Goal: Task Accomplishment & Management: Manage account settings

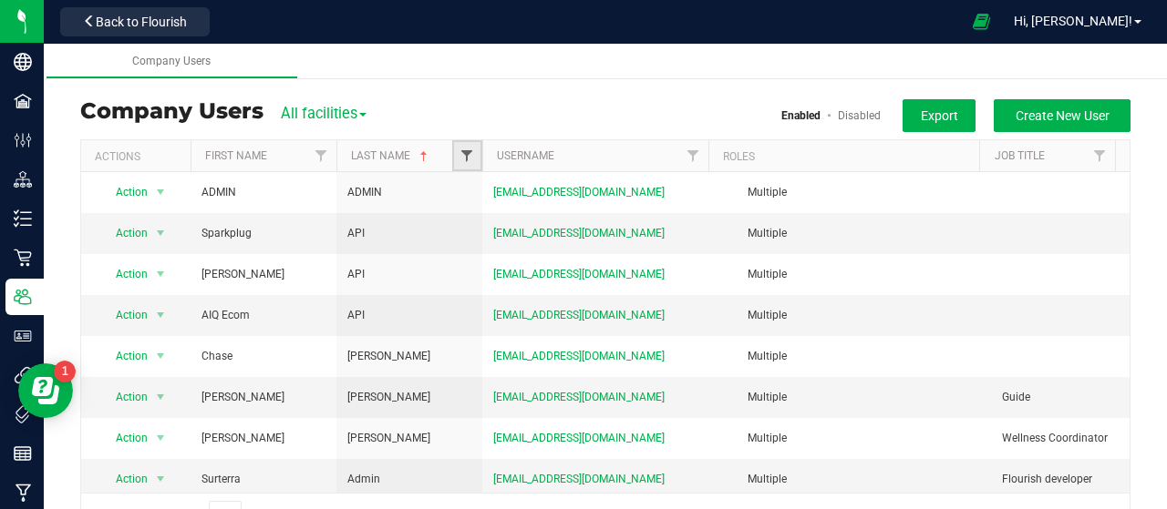
click at [473, 162] on span "Filter" at bounding box center [466, 156] width 15 height 15
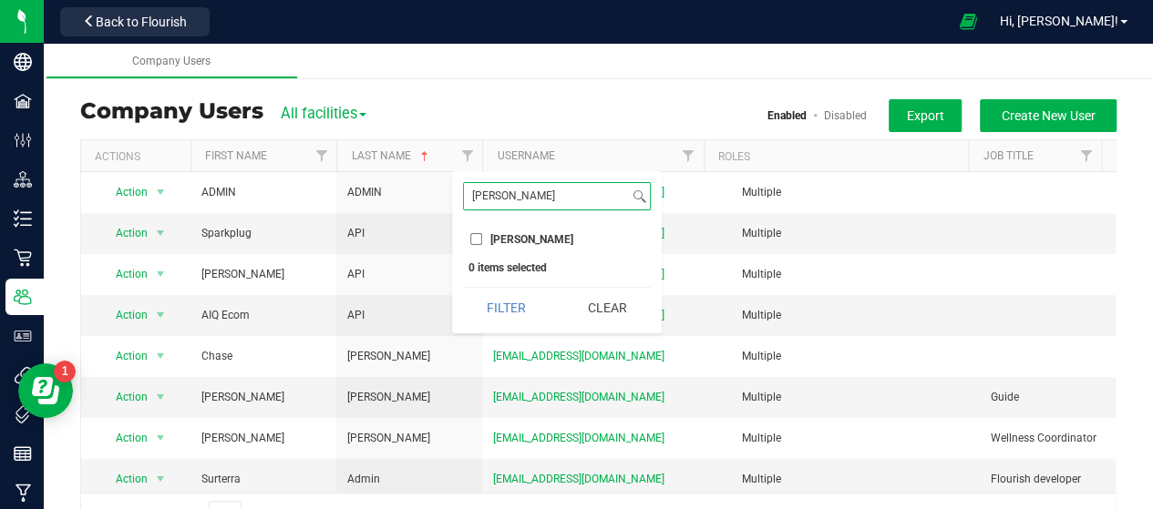
type input "[PERSON_NAME]"
click at [486, 234] on label "[PERSON_NAME]" at bounding box center [521, 239] width 103 height 12
click at [482, 234] on input "[PERSON_NAME]" at bounding box center [476, 239] width 12 height 12
checkbox input "true"
click at [542, 203] on input "[PERSON_NAME]" at bounding box center [546, 196] width 165 height 26
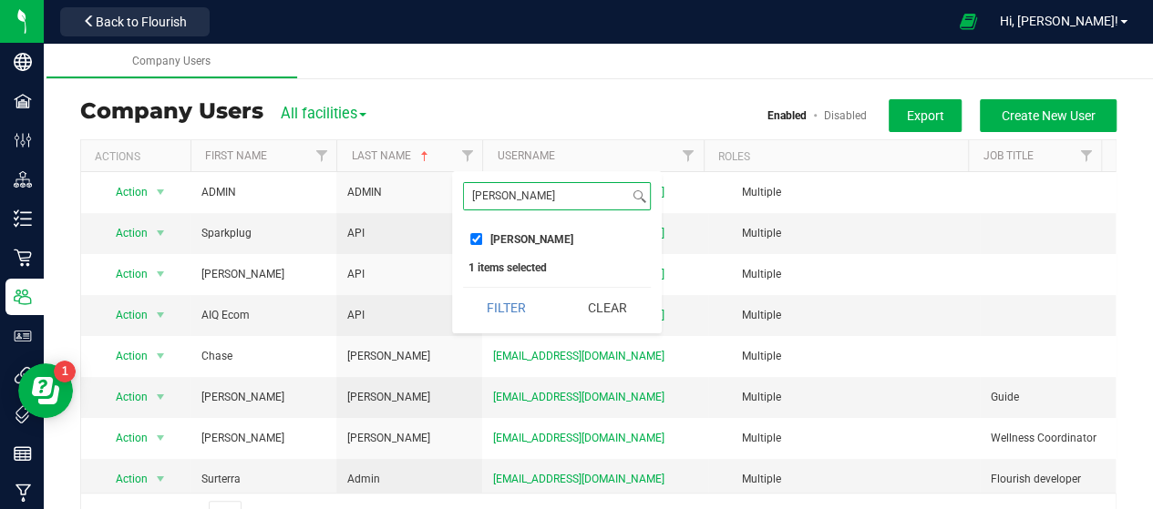
click at [463, 288] on button "Filter" at bounding box center [506, 308] width 87 height 40
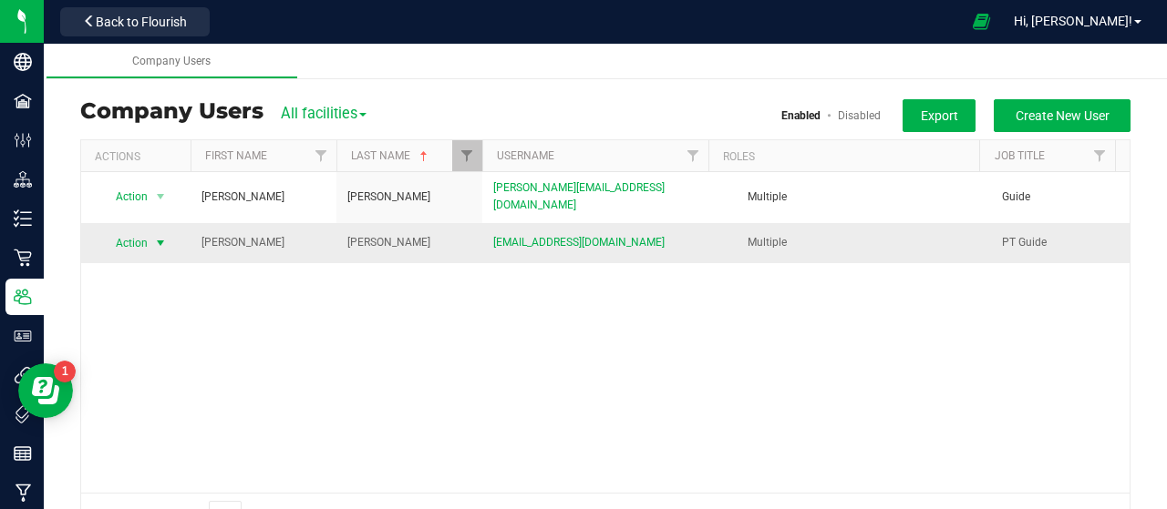
click at [145, 231] on span "Action" at bounding box center [124, 244] width 50 height 26
click at [157, 284] on li "Disable user" at bounding box center [149, 289] width 98 height 27
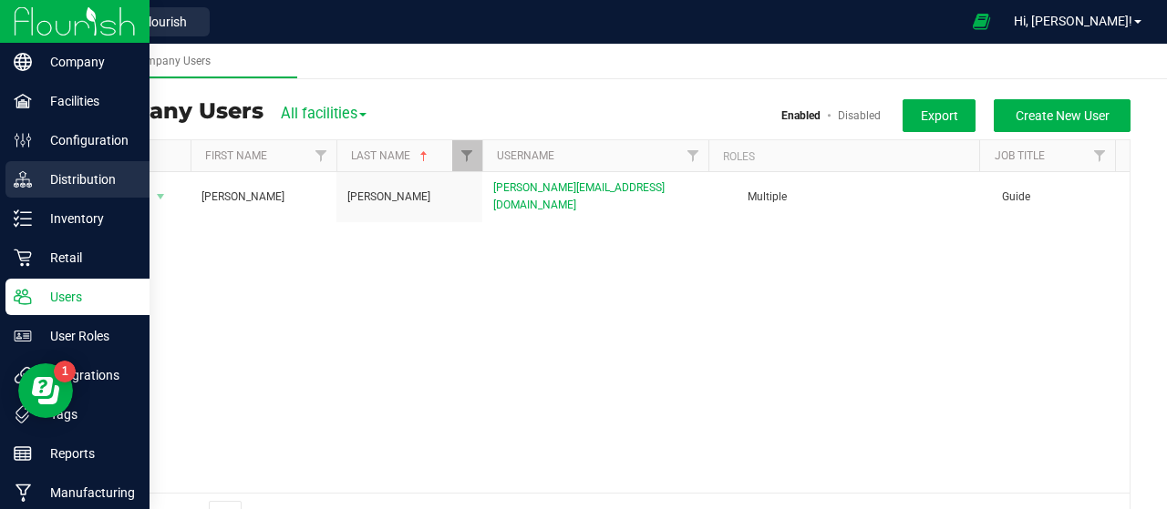
click at [36, 166] on div "Distribution" at bounding box center [77, 179] width 144 height 36
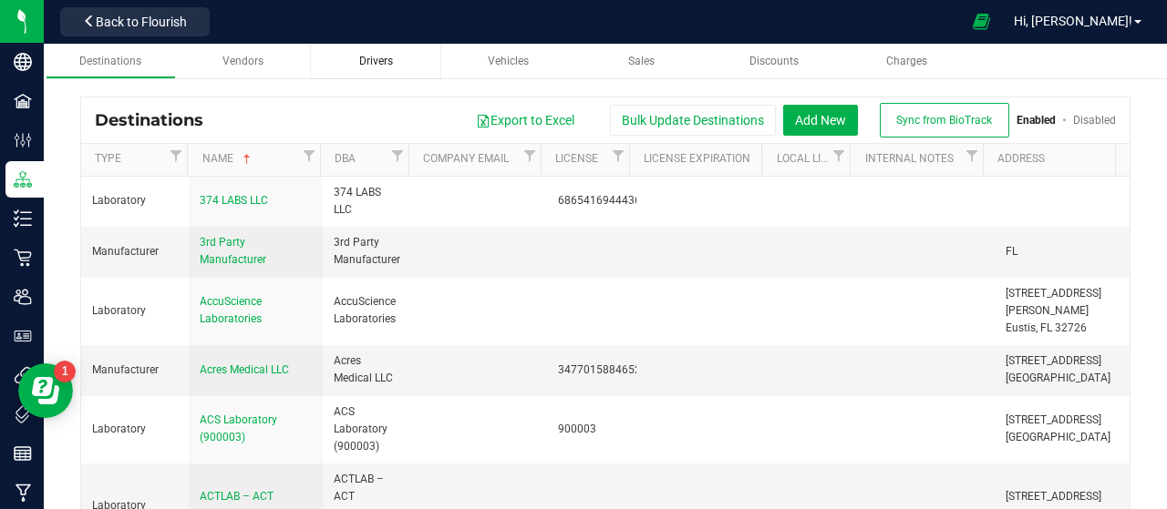
click at [405, 56] on div "Drivers" at bounding box center [374, 61] width 101 height 15
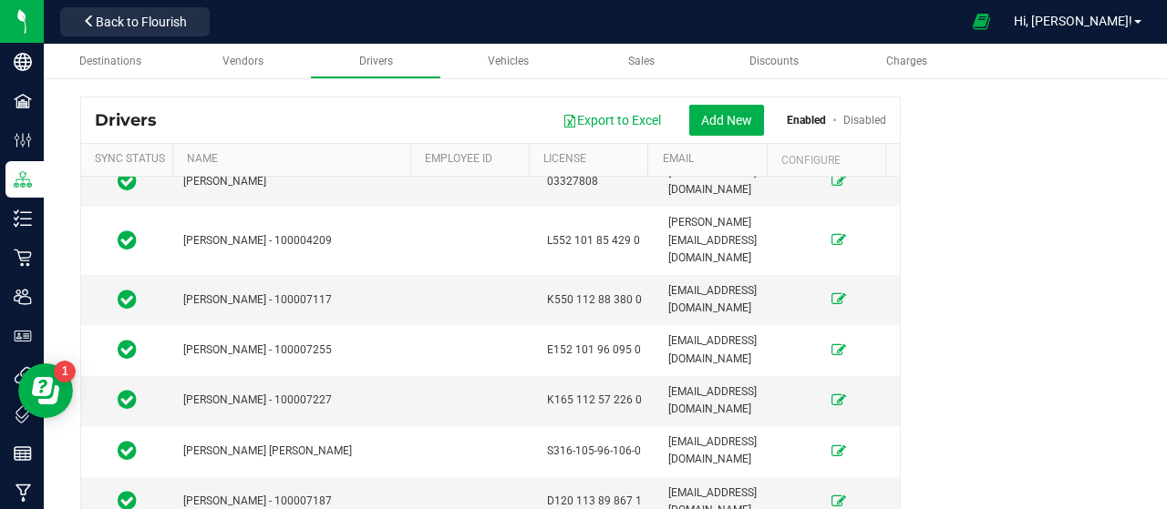
scroll to position [3463, 0]
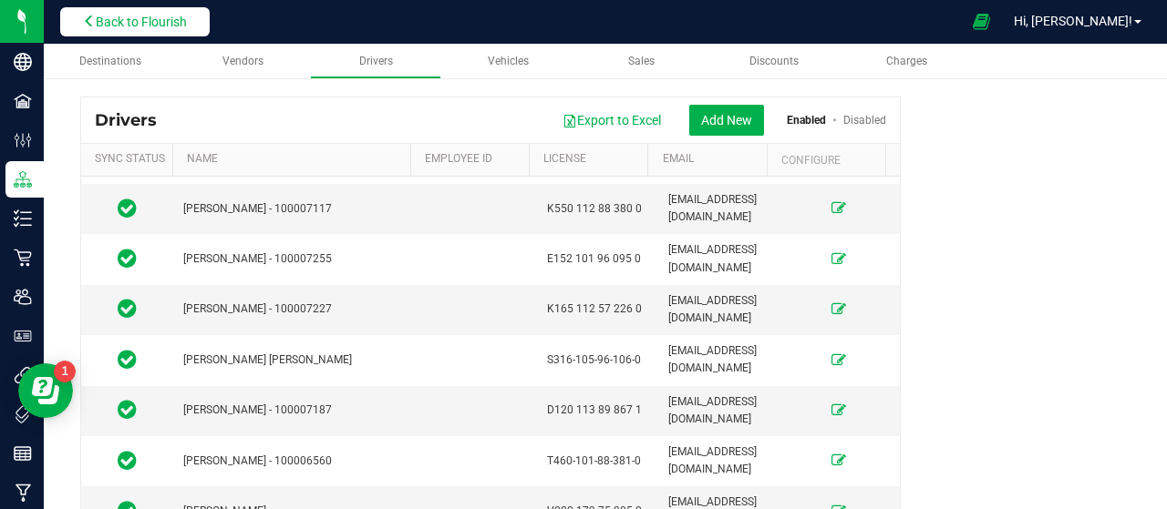
click at [159, 27] on span "Back to Flourish" at bounding box center [141, 22] width 91 height 15
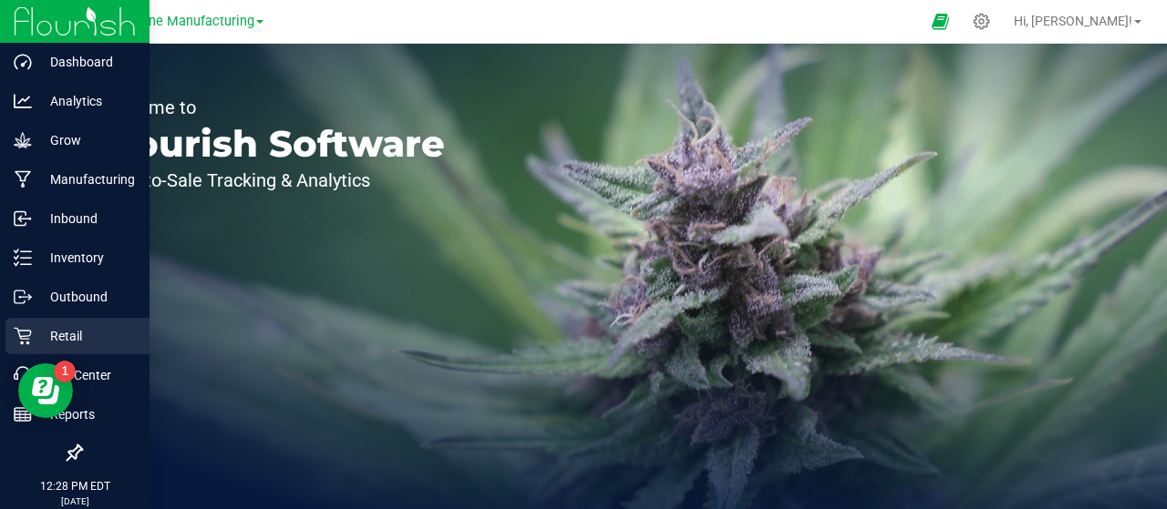
click at [16, 348] on div "Retail" at bounding box center [77, 336] width 144 height 36
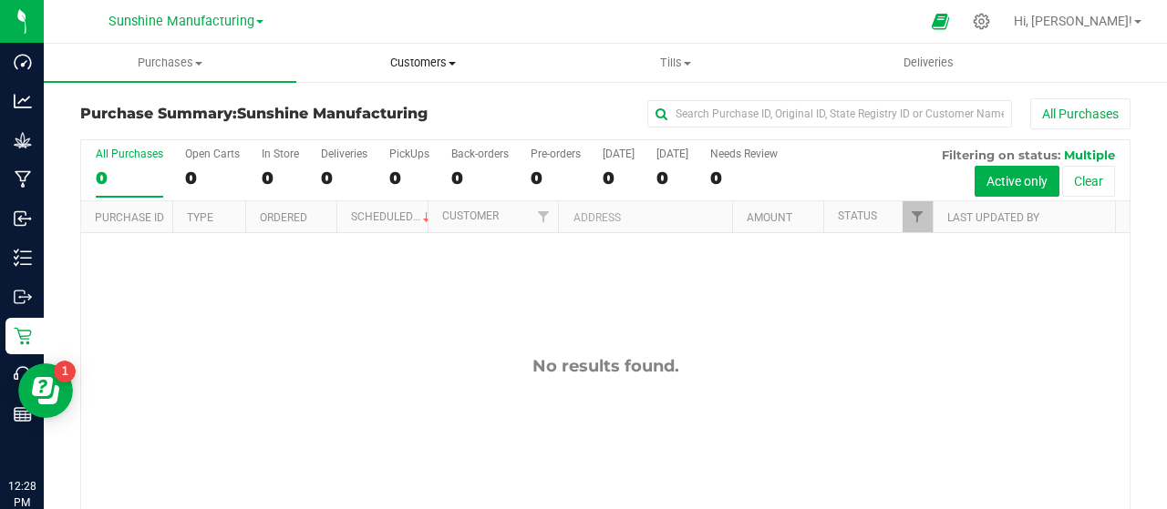
click at [441, 63] on span "Customers" at bounding box center [422, 63] width 251 height 16
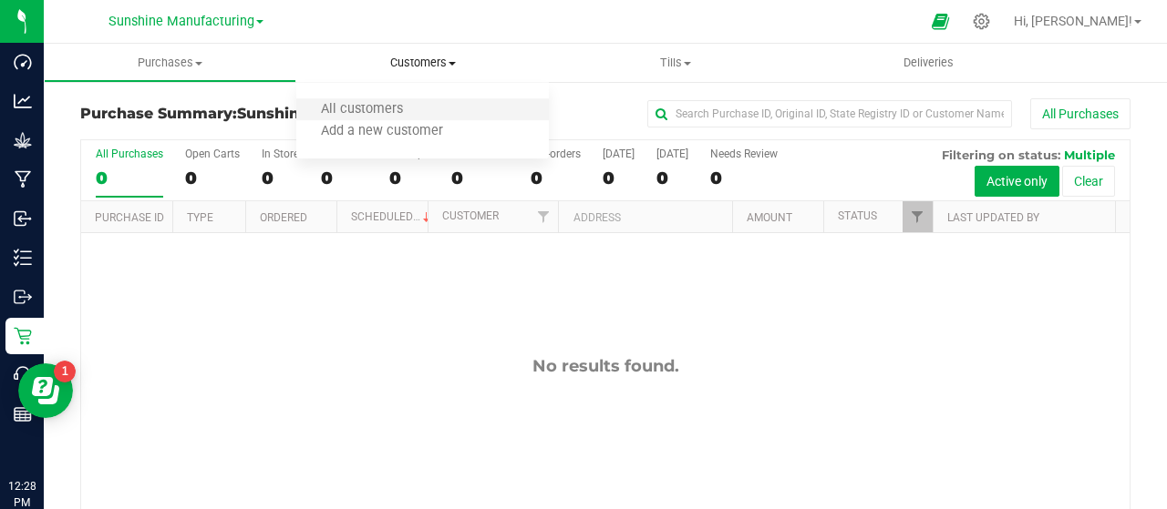
click at [436, 104] on li "All customers" at bounding box center [422, 110] width 252 height 22
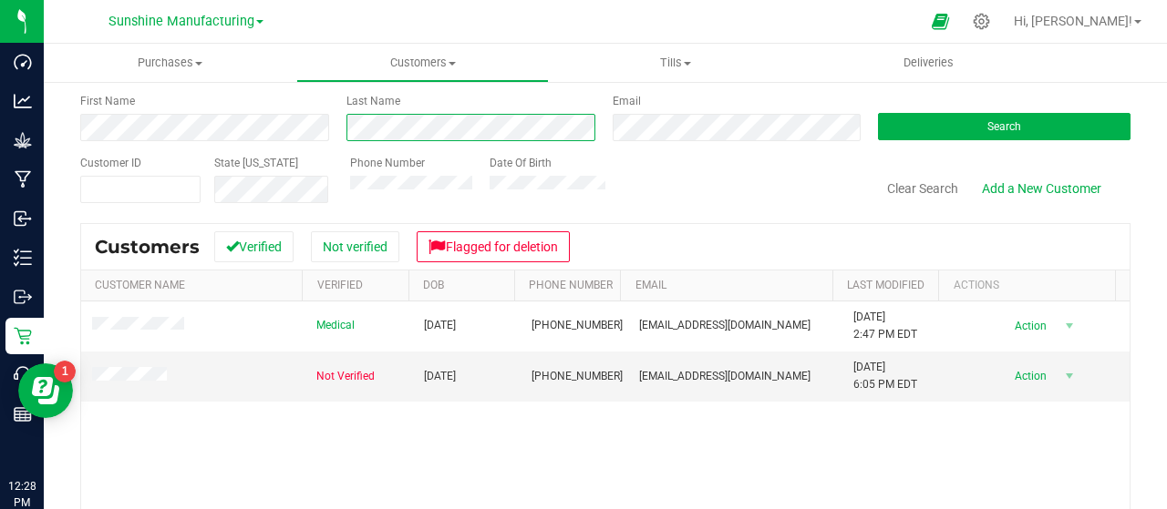
scroll to position [182, 0]
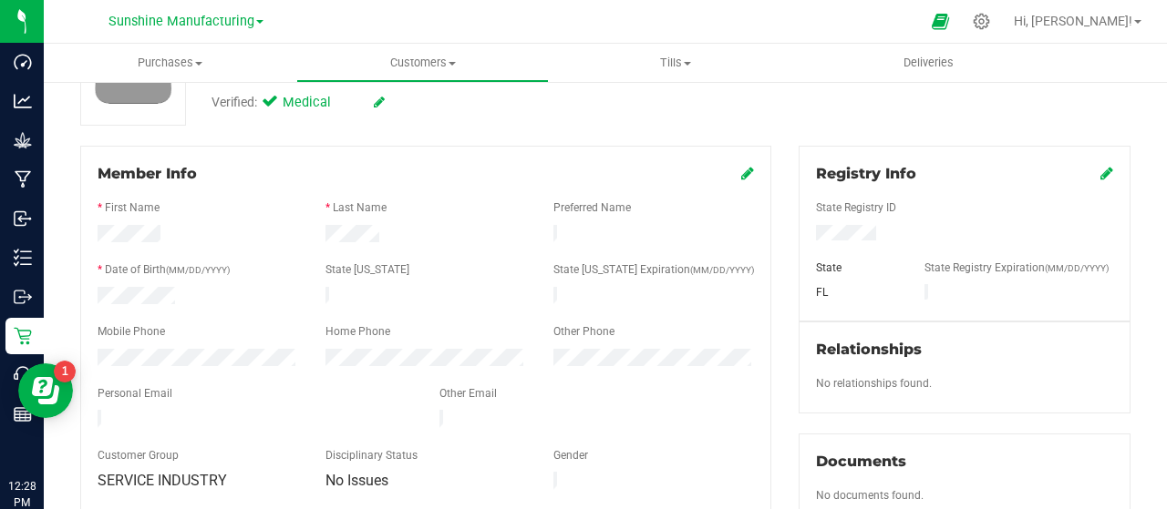
click at [741, 176] on icon at bounding box center [747, 173] width 13 height 15
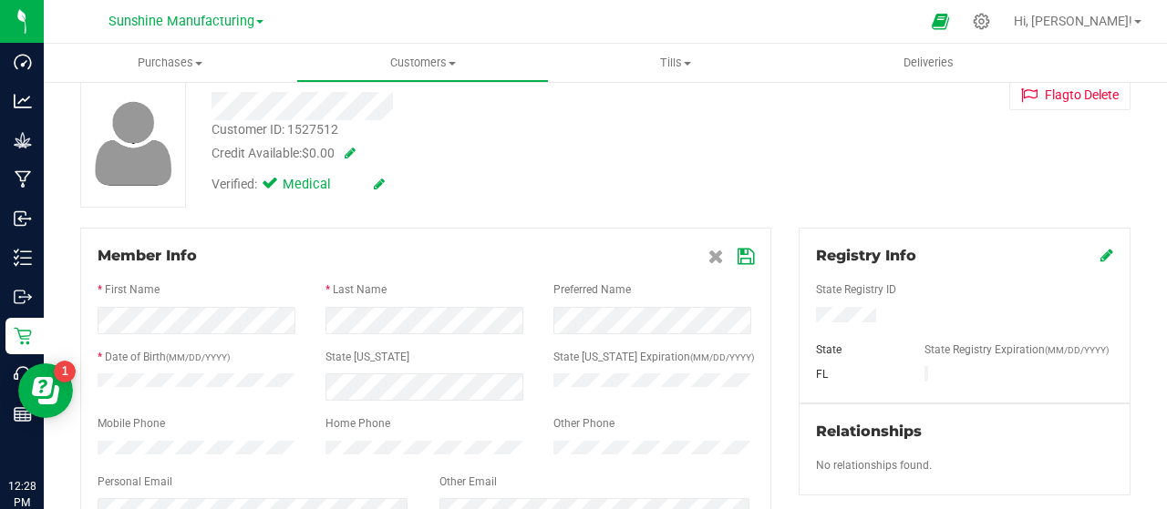
scroll to position [91, 0]
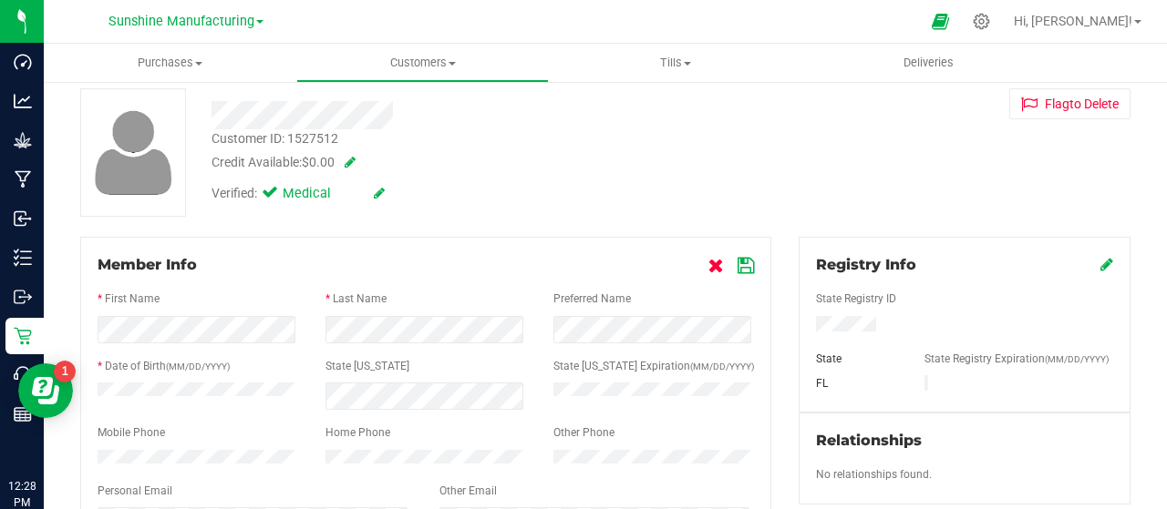
click at [708, 259] on icon at bounding box center [715, 266] width 15 height 15
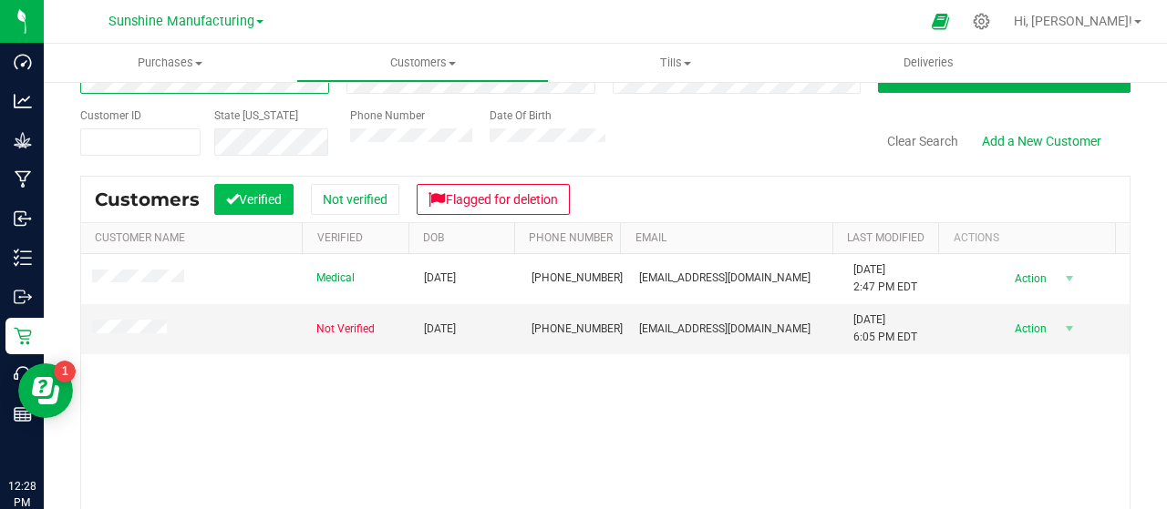
scroll to position [182, 0]
